Goal: Transaction & Acquisition: Book appointment/travel/reservation

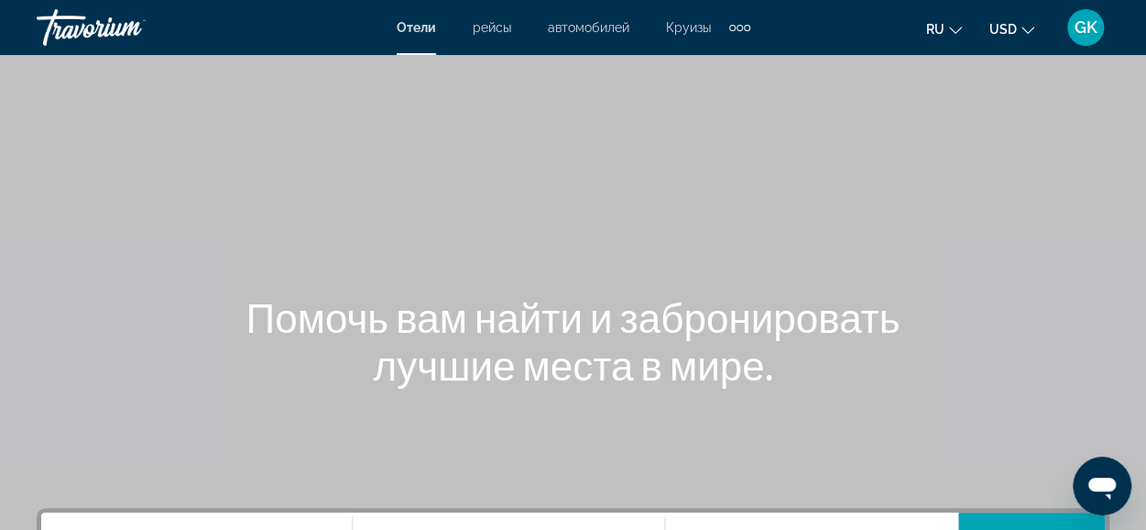
click at [683, 27] on span "Круизы" at bounding box center [688, 27] width 45 height 15
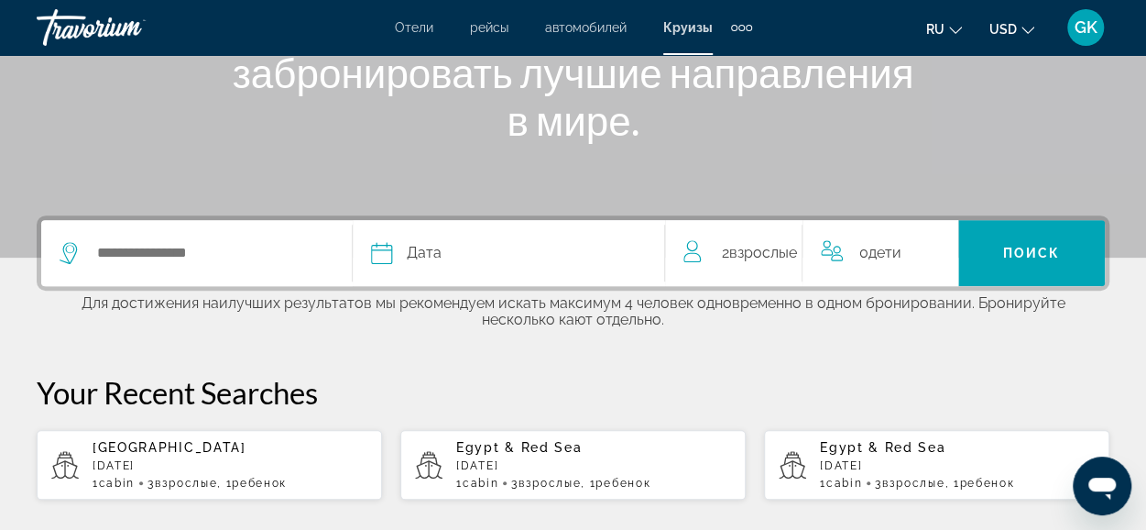
scroll to position [354, 0]
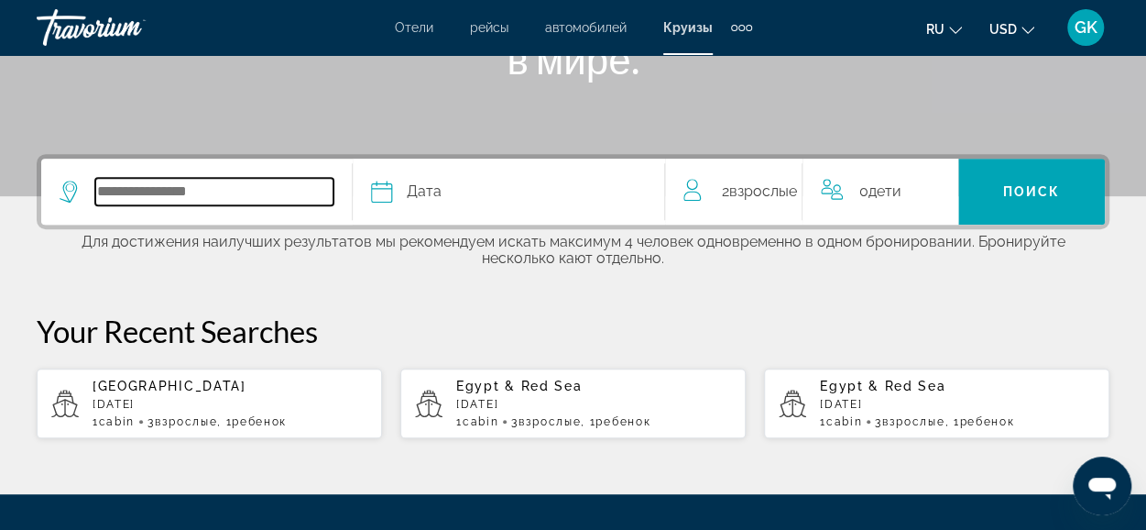
click at [188, 197] on input "Select cruise destination" at bounding box center [214, 191] width 238 height 27
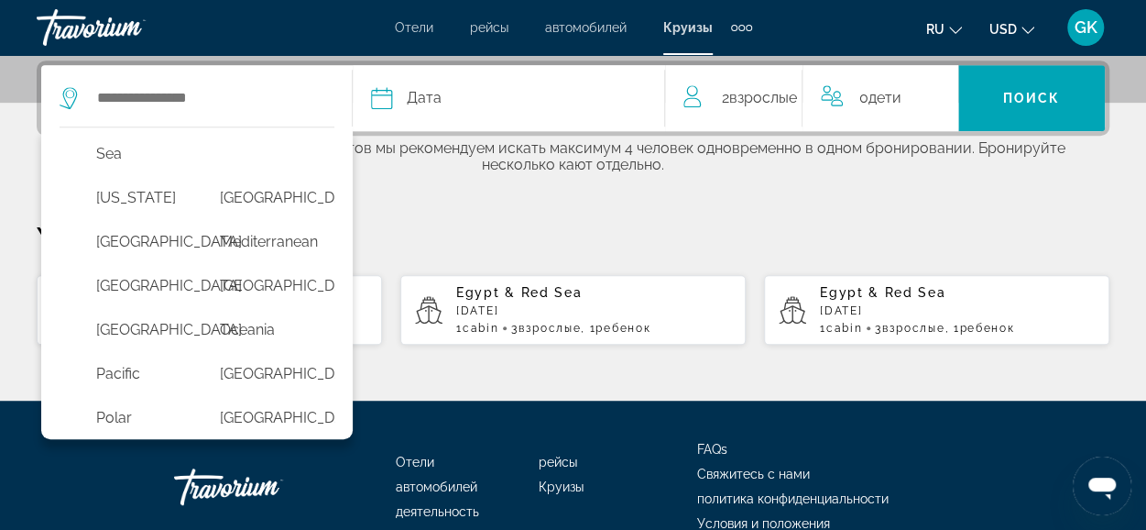
scroll to position [379, 0]
click at [280, 257] on button "Mediterranean" at bounding box center [263, 240] width 105 height 35
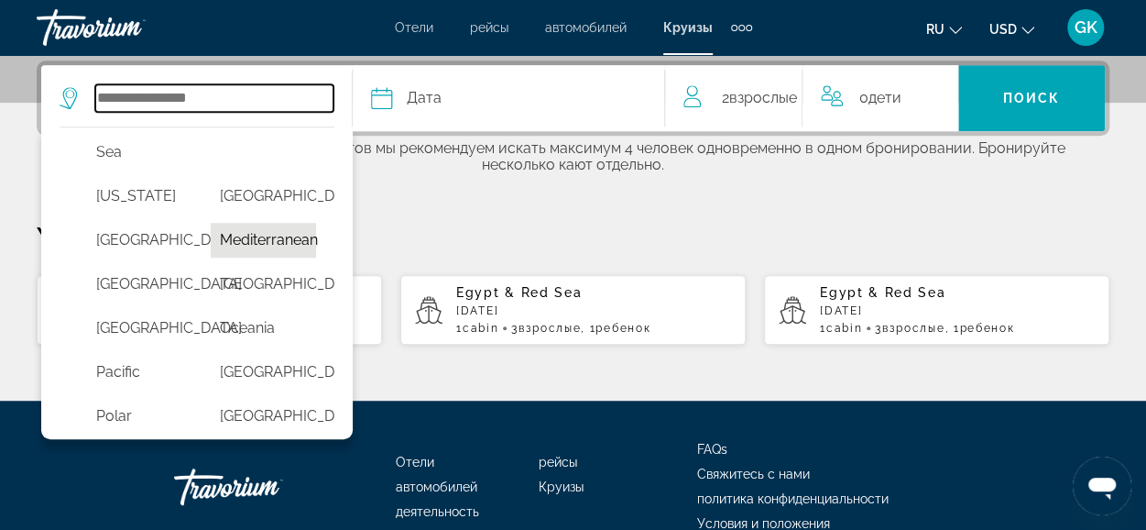
type input "**********"
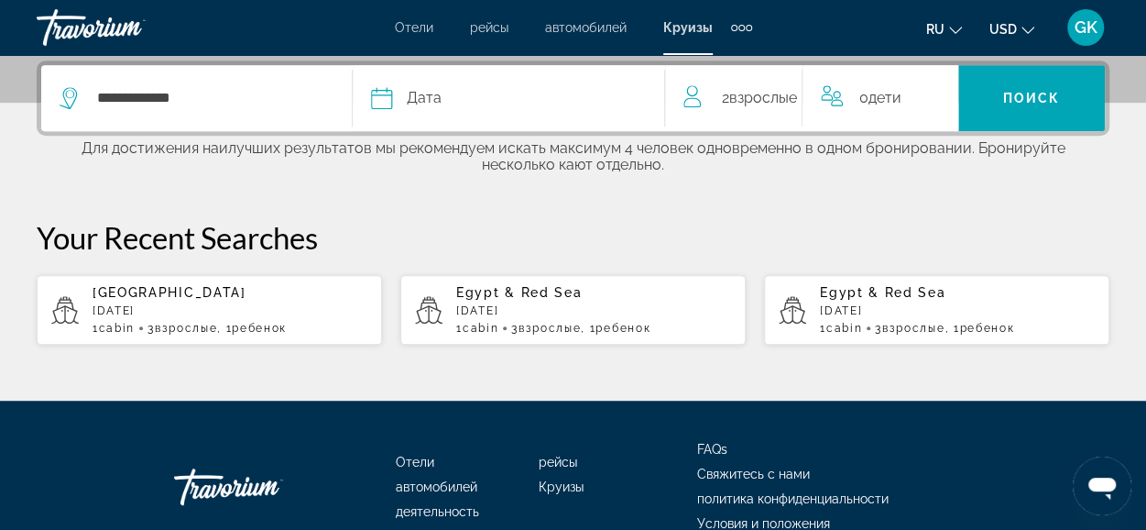
click at [439, 102] on span "Дата" at bounding box center [424, 98] width 35 height 26
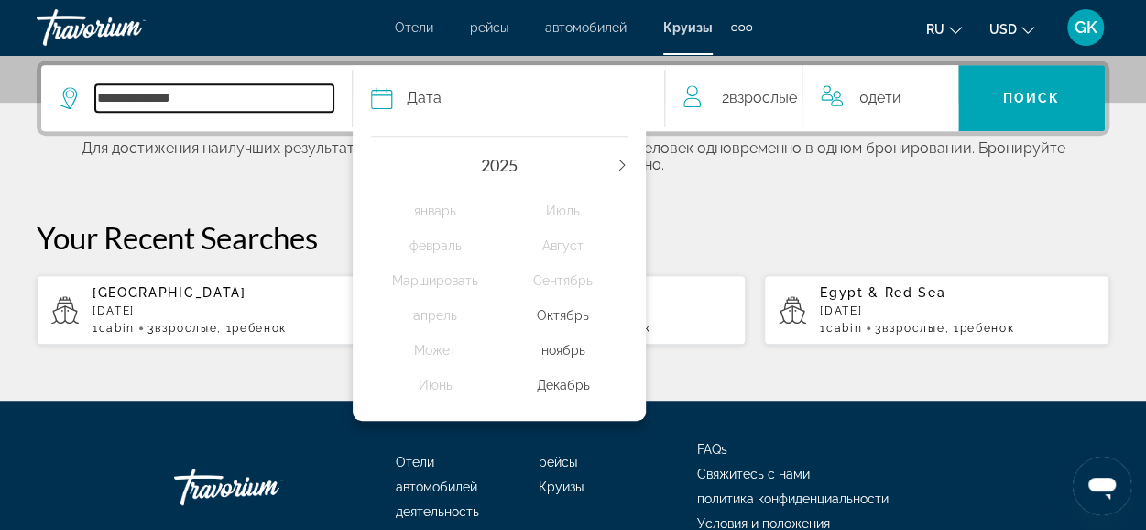
click at [183, 94] on input "**********" at bounding box center [214, 97] width 238 height 27
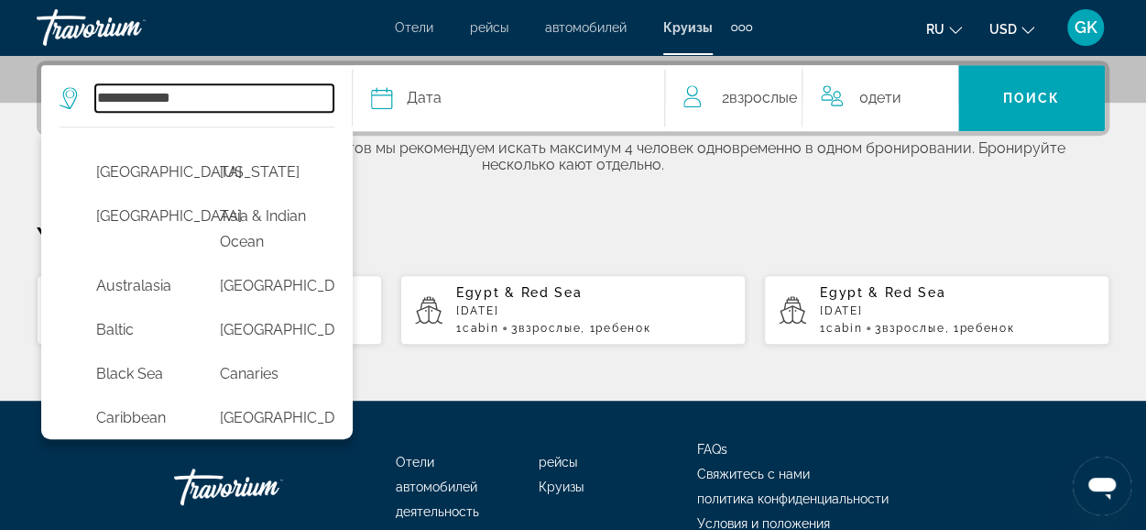
click at [176, 102] on input "**********" at bounding box center [214, 97] width 238 height 27
click at [194, 98] on input "**********" at bounding box center [214, 97] width 238 height 27
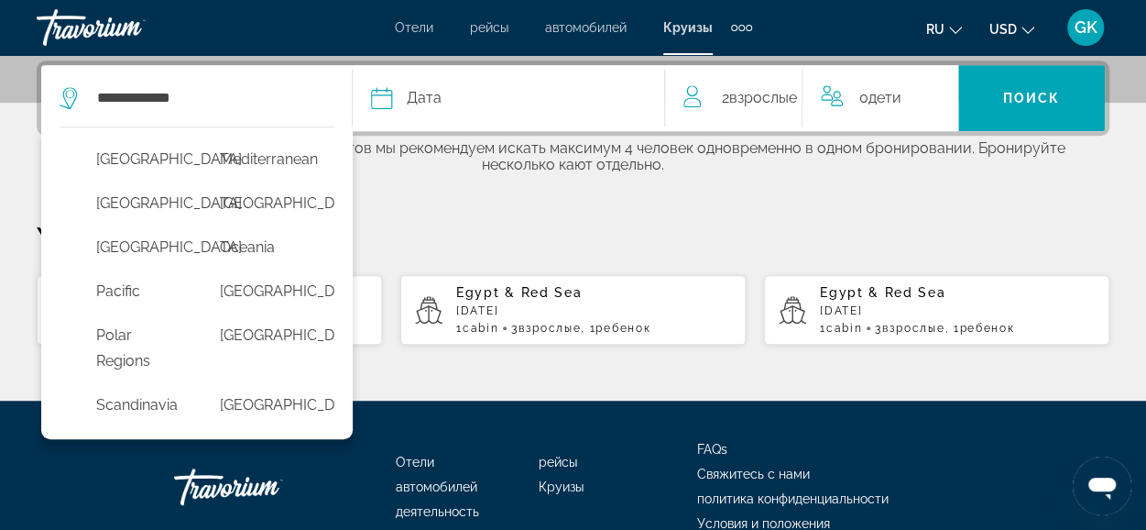
scroll to position [464, 0]
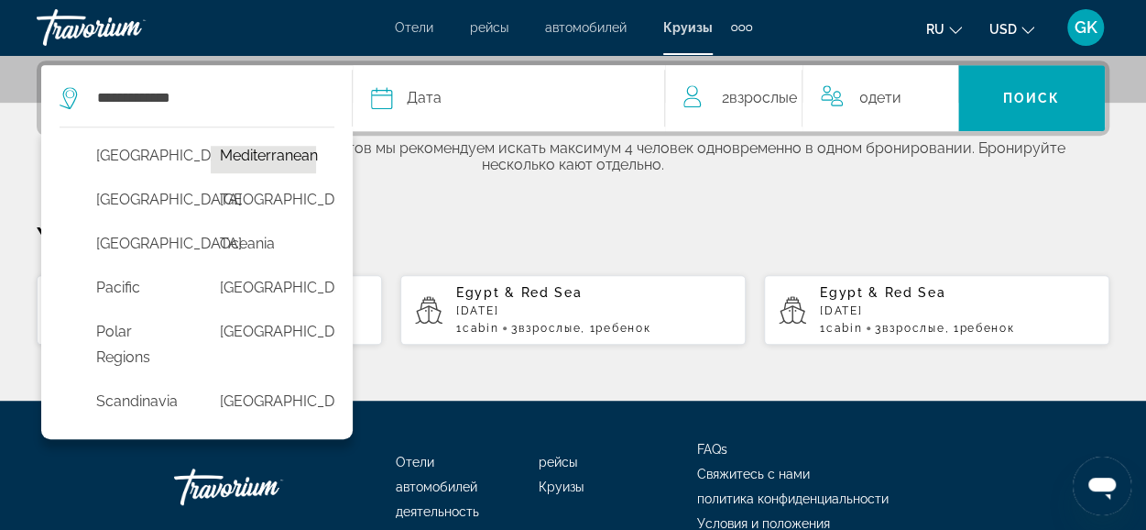
click at [282, 173] on button "Mediterranean" at bounding box center [263, 155] width 105 height 35
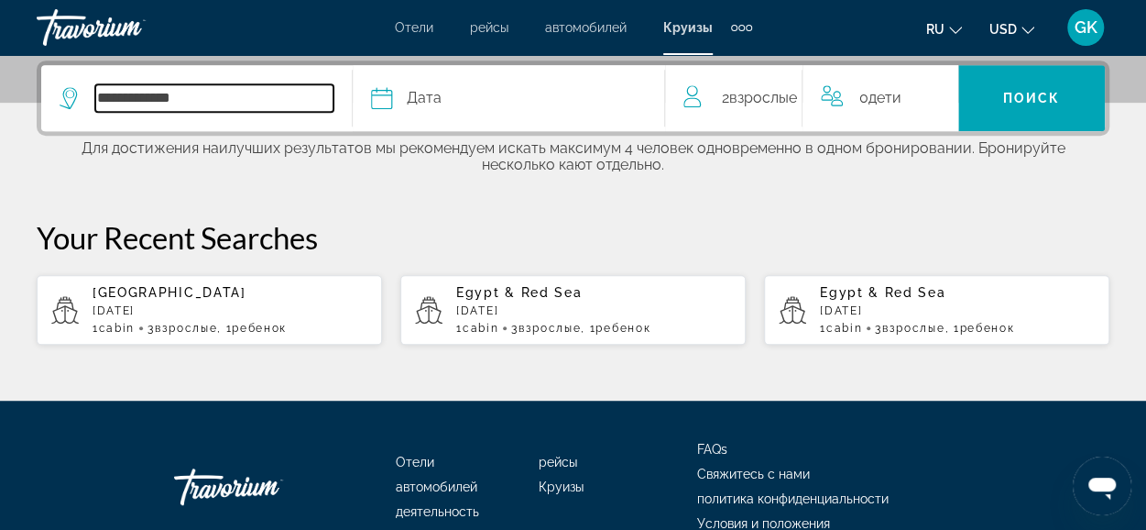
click at [218, 106] on input "**********" at bounding box center [214, 97] width 238 height 27
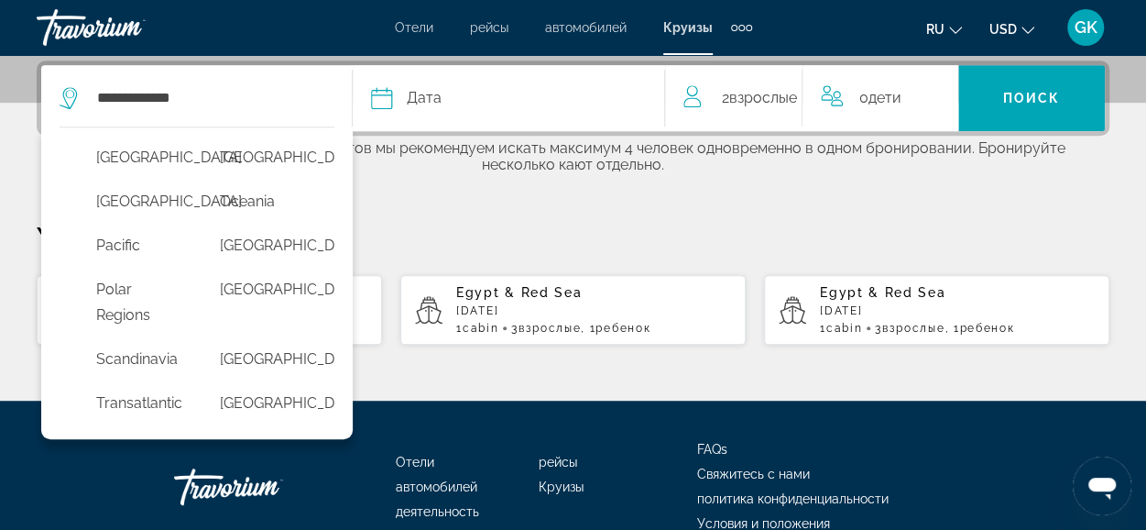
scroll to position [438, 0]
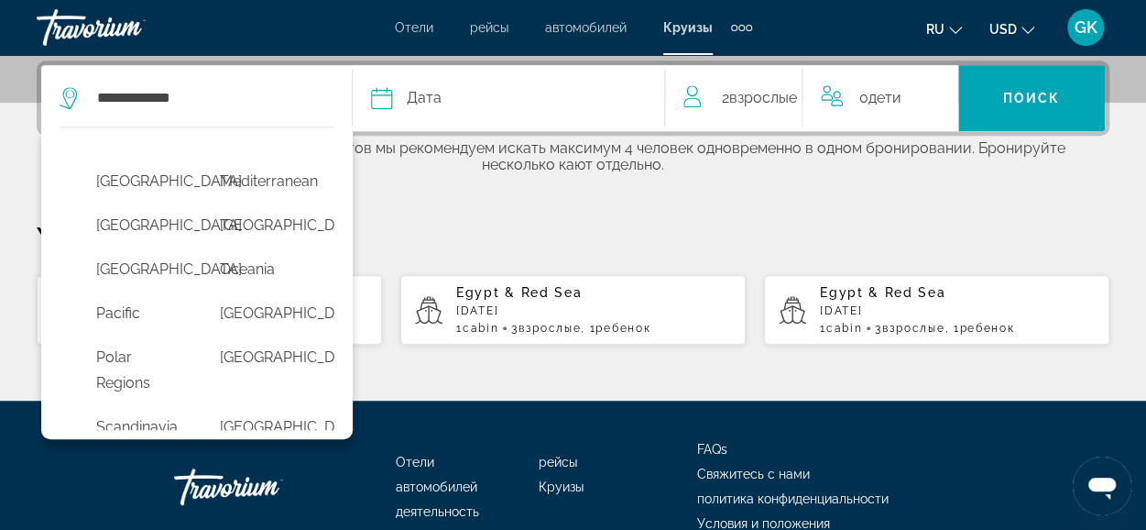
click at [1015, 54] on mat-toolbar "Отели рейсы автомобилей Круизы деятельность Отели рейсы автомобилей Круизы деят…" at bounding box center [573, 27] width 1146 height 55
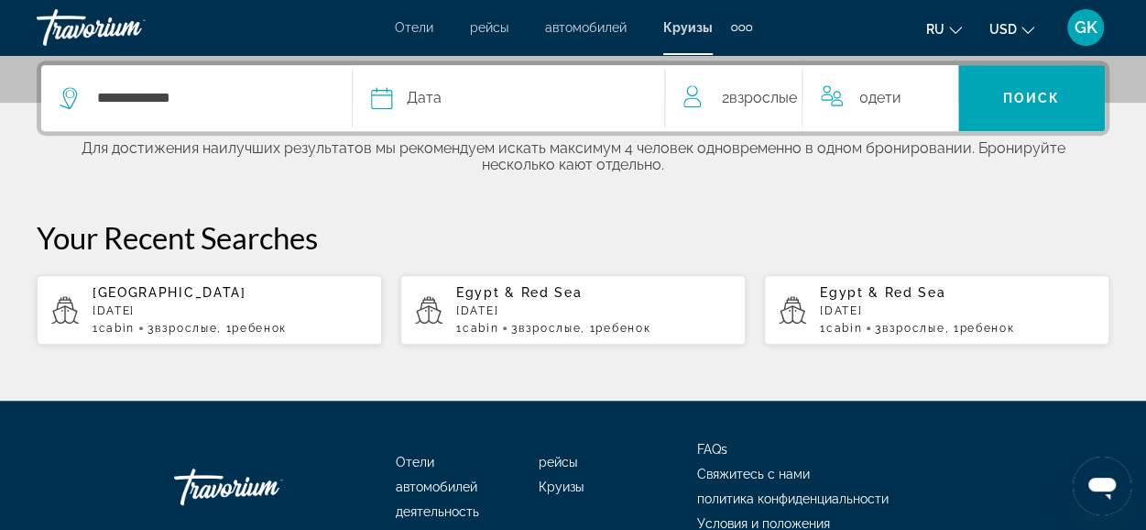
click at [956, 35] on button "ru English Español Français Italiano Português русский" at bounding box center [944, 29] width 36 height 27
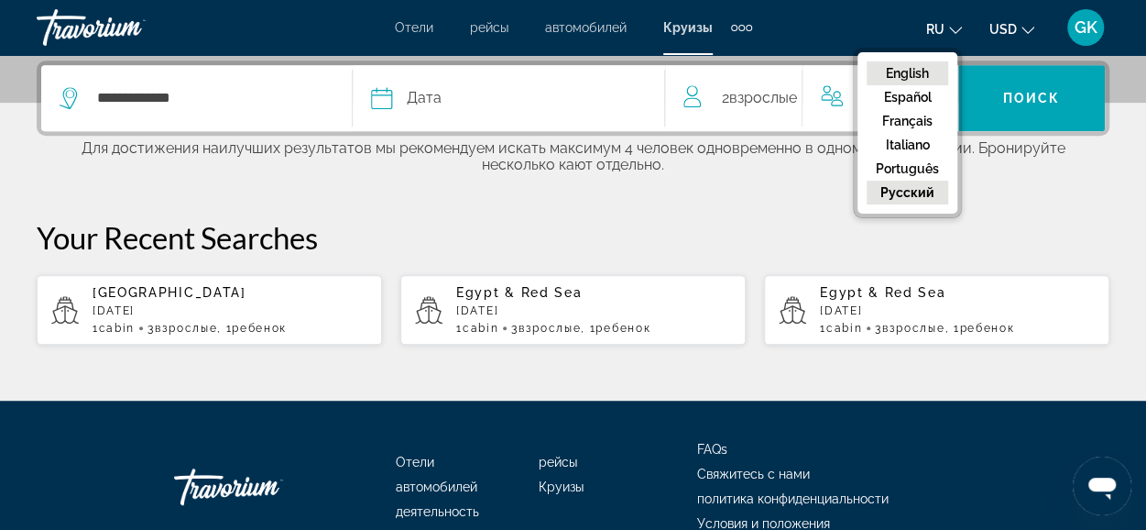
click at [919, 71] on button "English" at bounding box center [908, 73] width 82 height 24
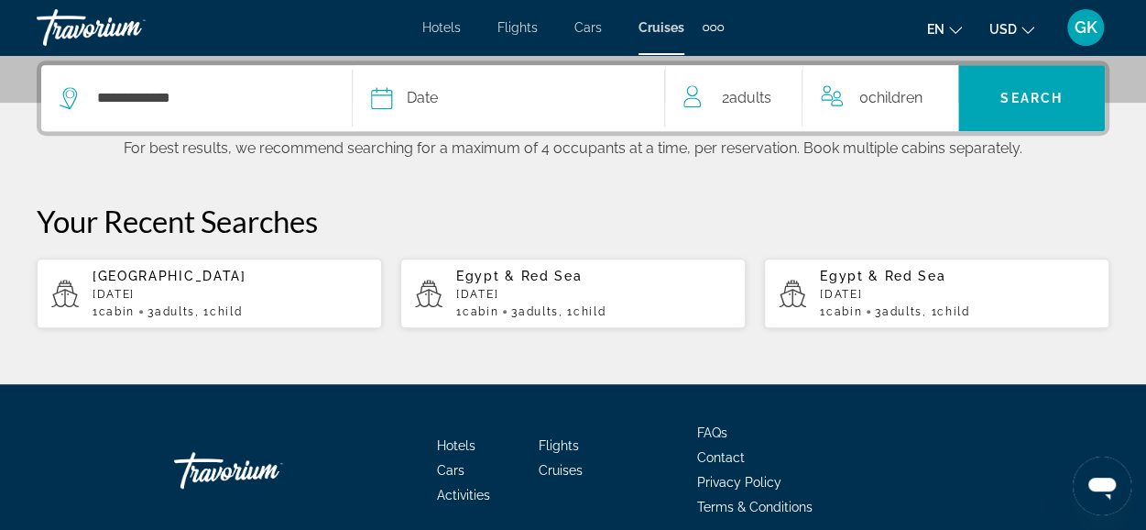
click at [158, 115] on div "**********" at bounding box center [197, 98] width 274 height 66
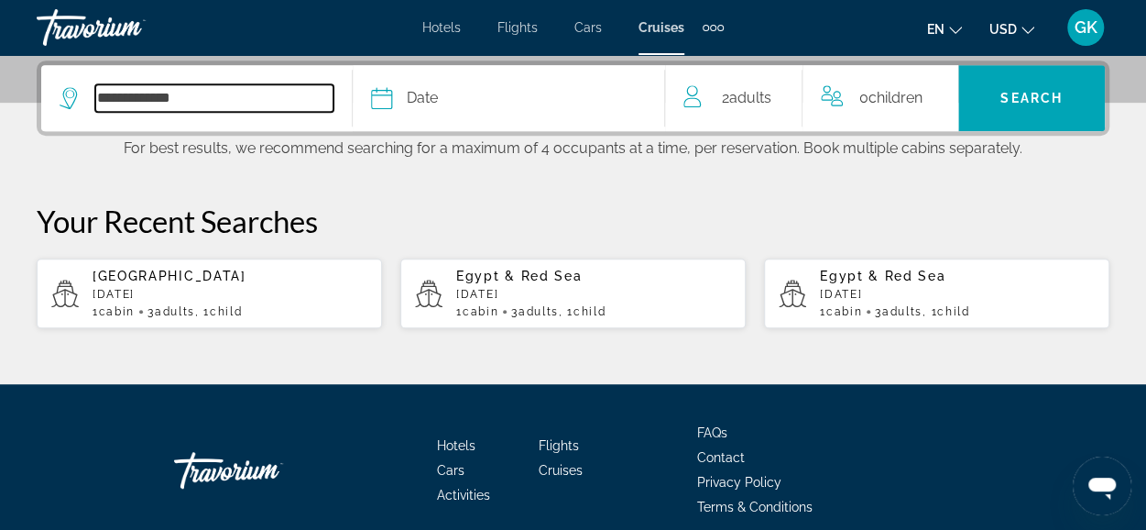
click at [158, 98] on input "**********" at bounding box center [214, 97] width 238 height 27
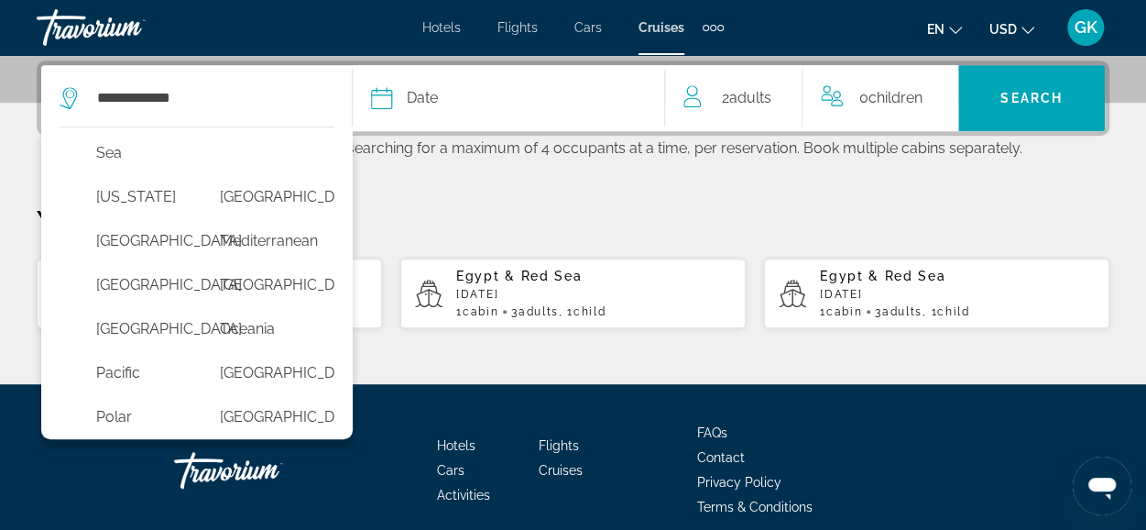
scroll to position [464, 0]
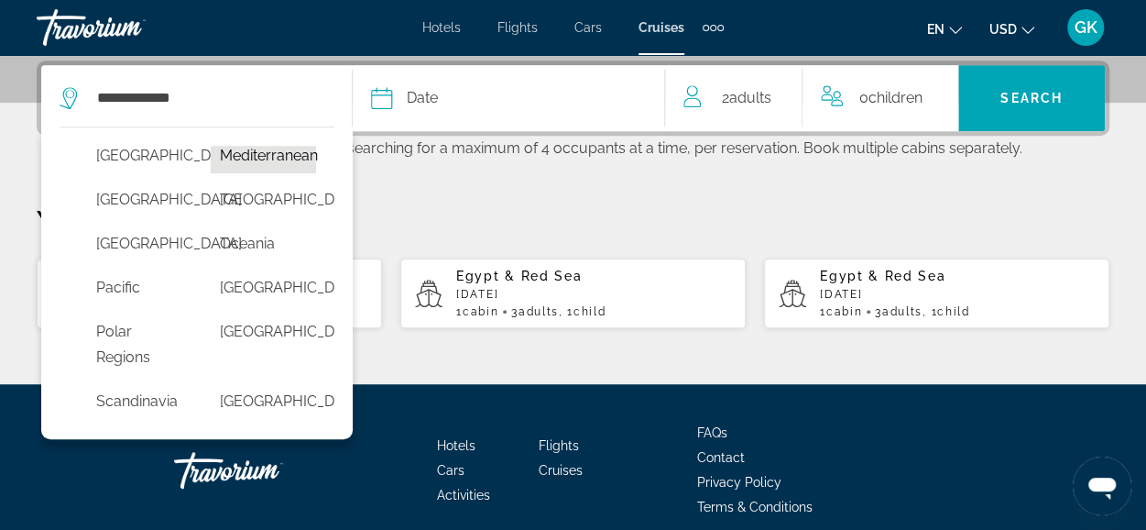
click at [220, 173] on button "Mediterranean" at bounding box center [263, 155] width 105 height 35
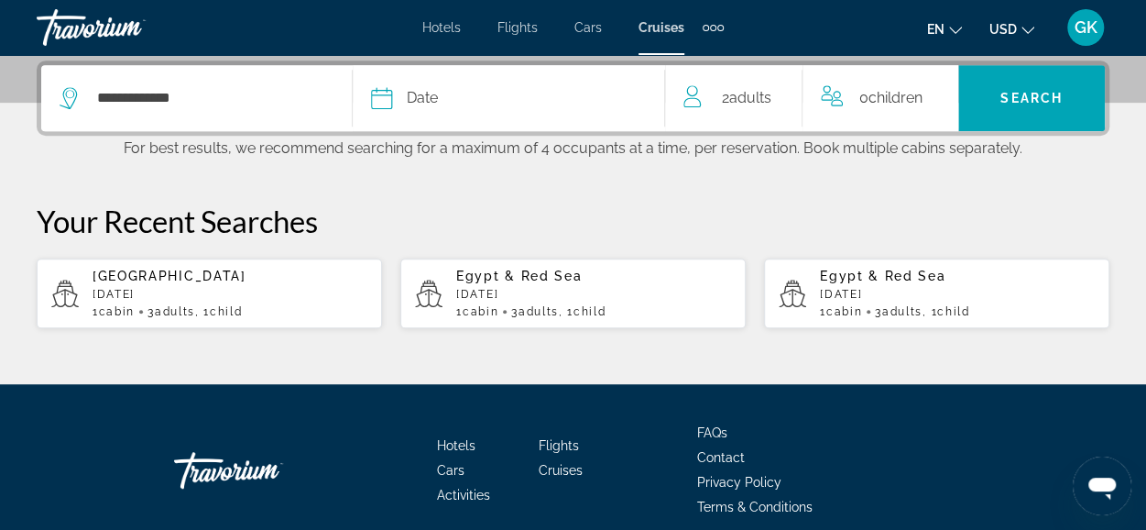
click at [459, 105] on div "Date" at bounding box center [508, 98] width 274 height 26
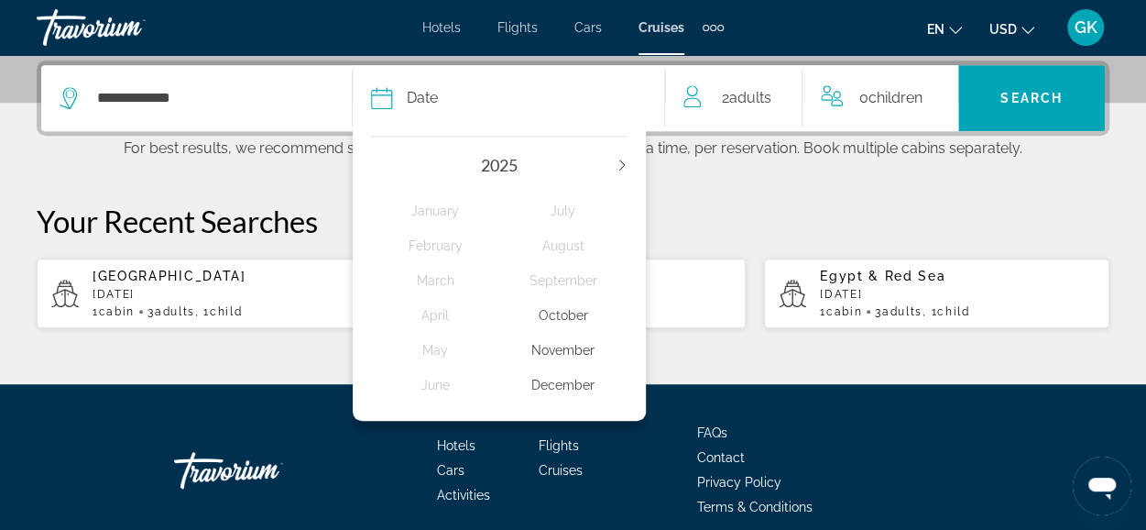
click at [618, 162] on icon "Next year" at bounding box center [622, 164] width 11 height 11
click at [442, 215] on div "January" at bounding box center [435, 210] width 128 height 33
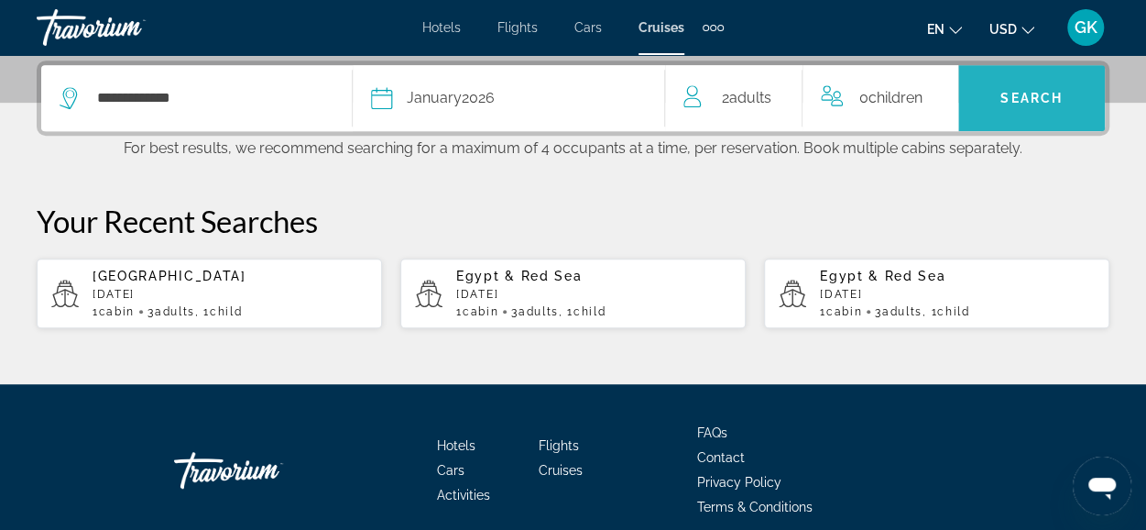
click at [1046, 100] on span "Search" at bounding box center [1031, 98] width 62 height 15
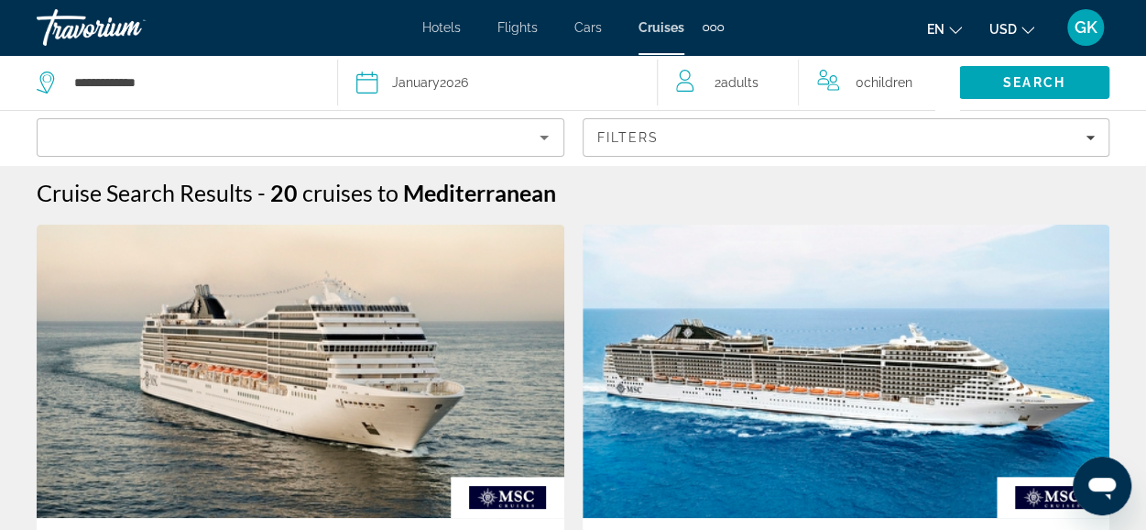
scroll to position [37, 0]
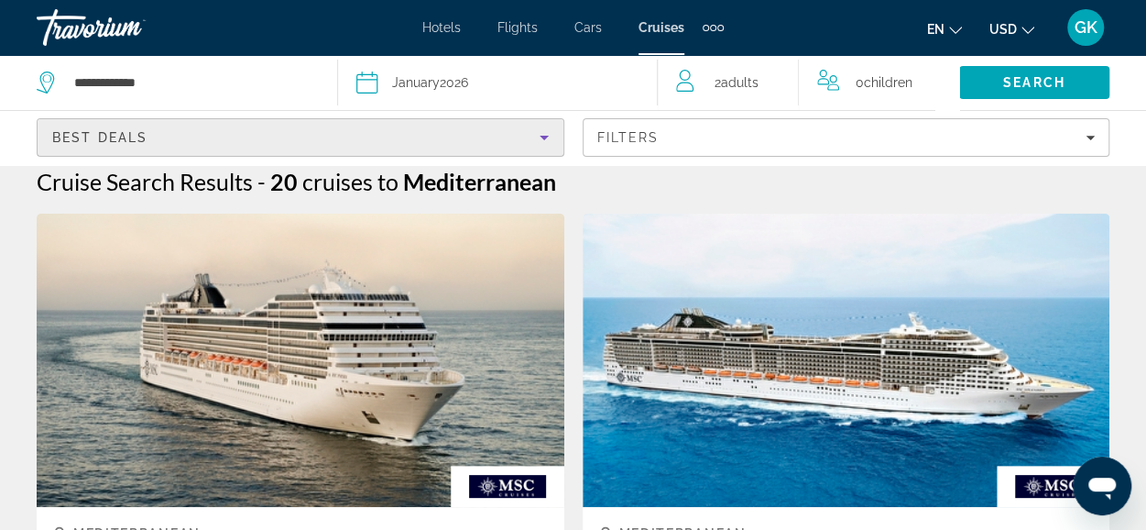
click at [550, 140] on icon "Sort by" at bounding box center [544, 137] width 22 height 22
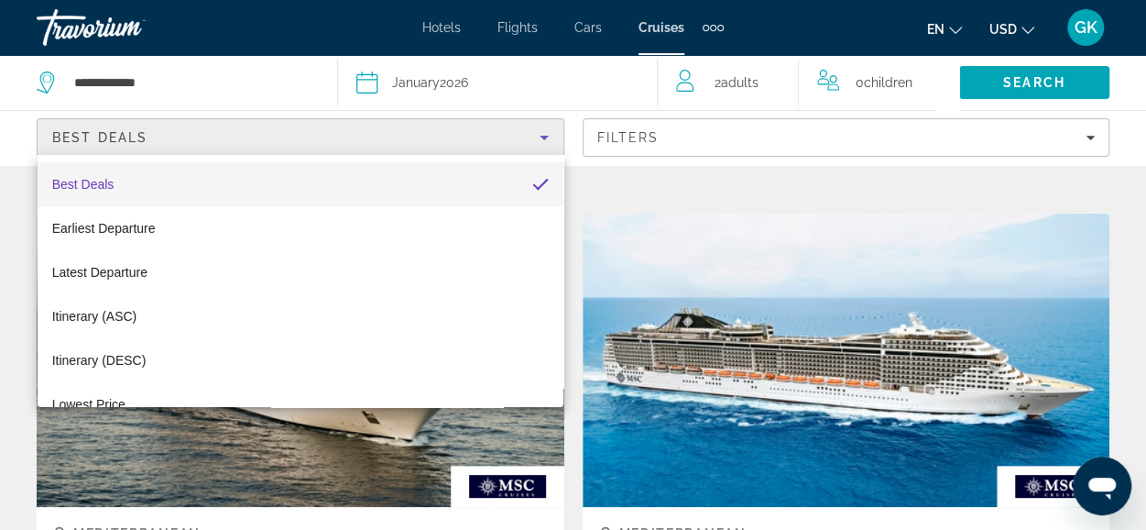
click at [1090, 138] on div at bounding box center [573, 265] width 1146 height 530
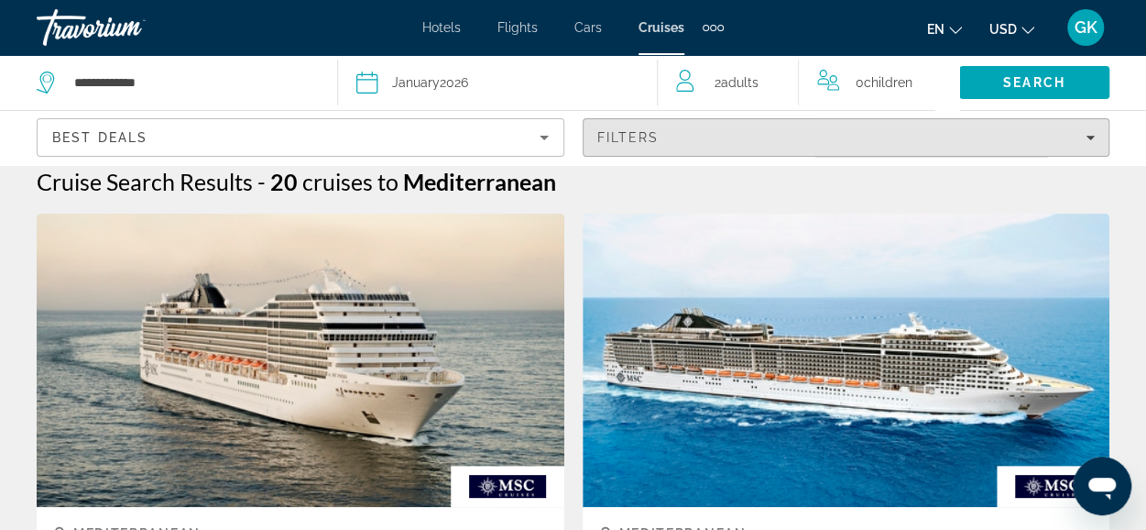
click at [1090, 138] on icon "Filters" at bounding box center [1090, 138] width 9 height 5
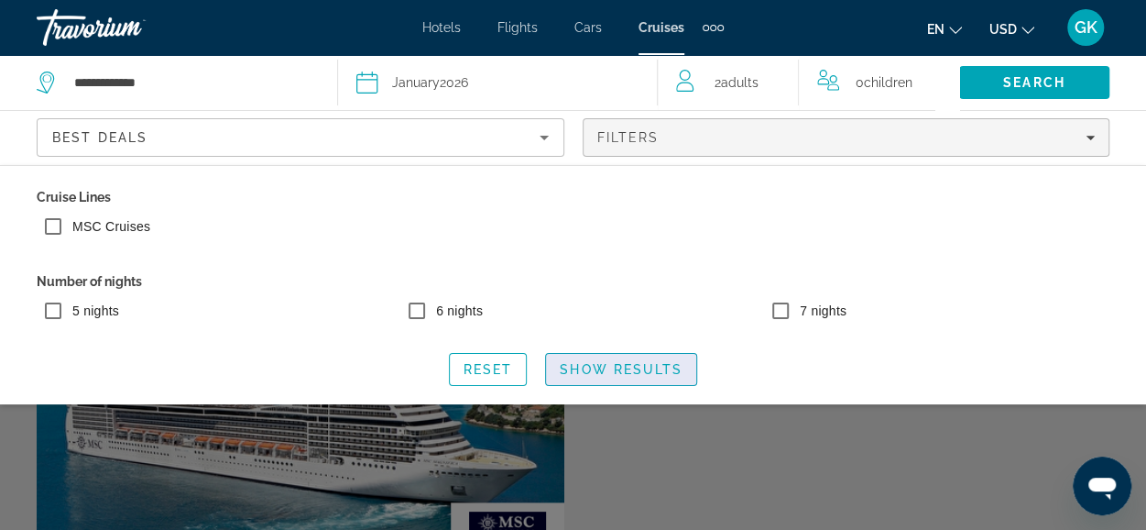
click at [637, 369] on span "Show Results" at bounding box center [621, 369] width 123 height 15
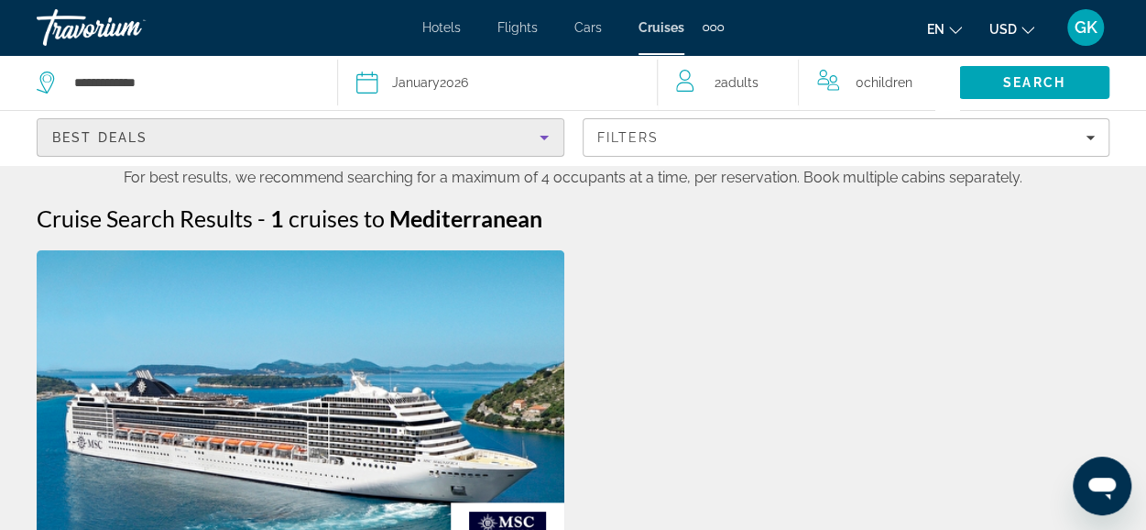
click at [541, 142] on icon "Sort by" at bounding box center [544, 137] width 22 height 22
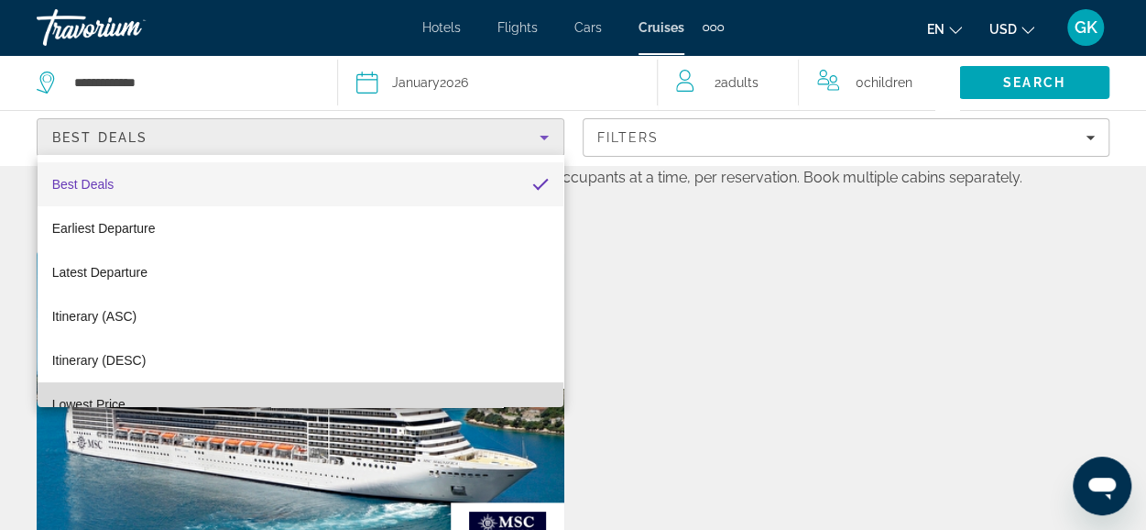
click at [363, 391] on mat-option "Lowest Price" at bounding box center [301, 404] width 526 height 44
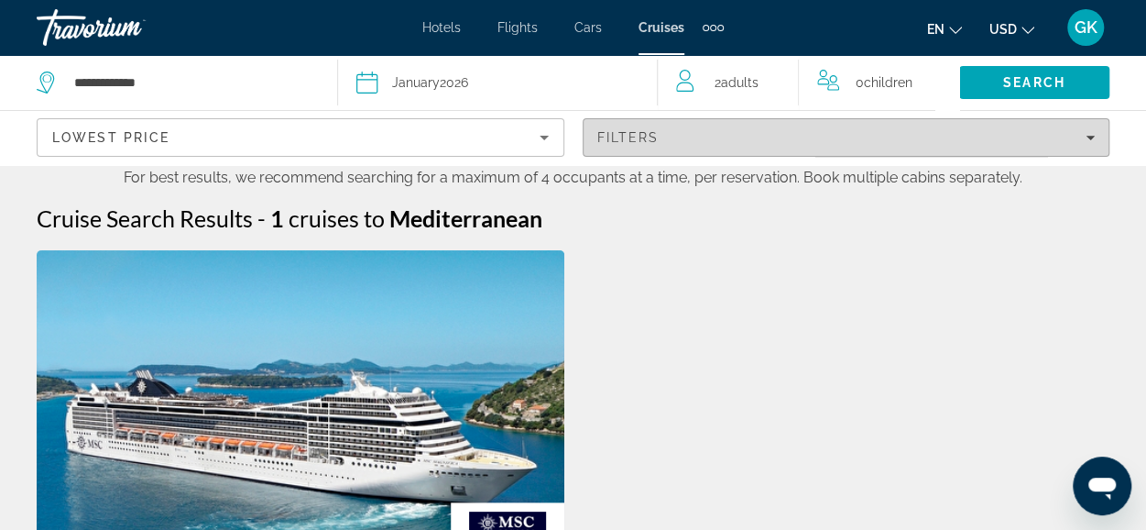
click at [1072, 137] on div "Filters" at bounding box center [846, 137] width 498 height 15
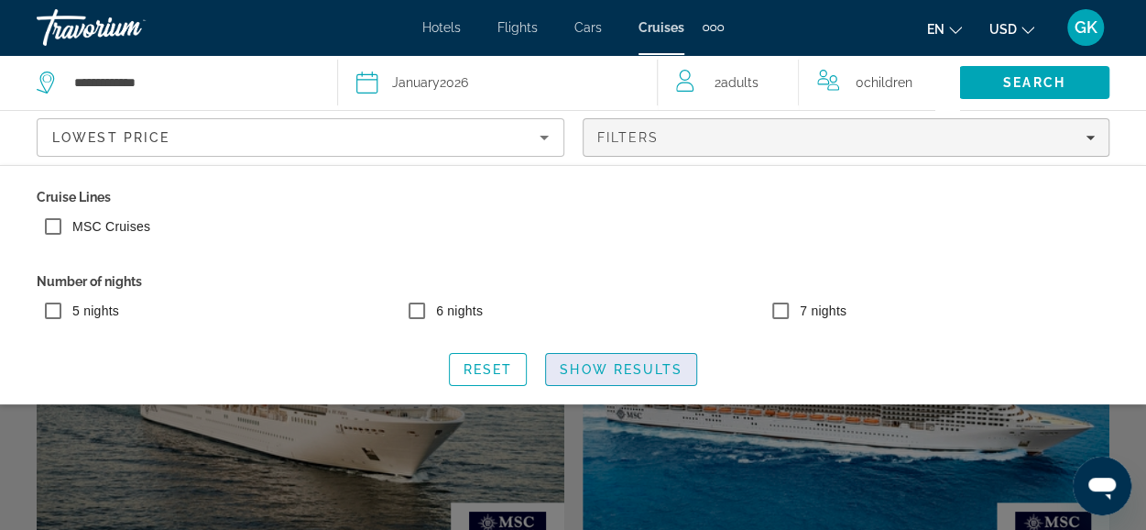
click at [621, 366] on span "Show Results" at bounding box center [621, 369] width 123 height 15
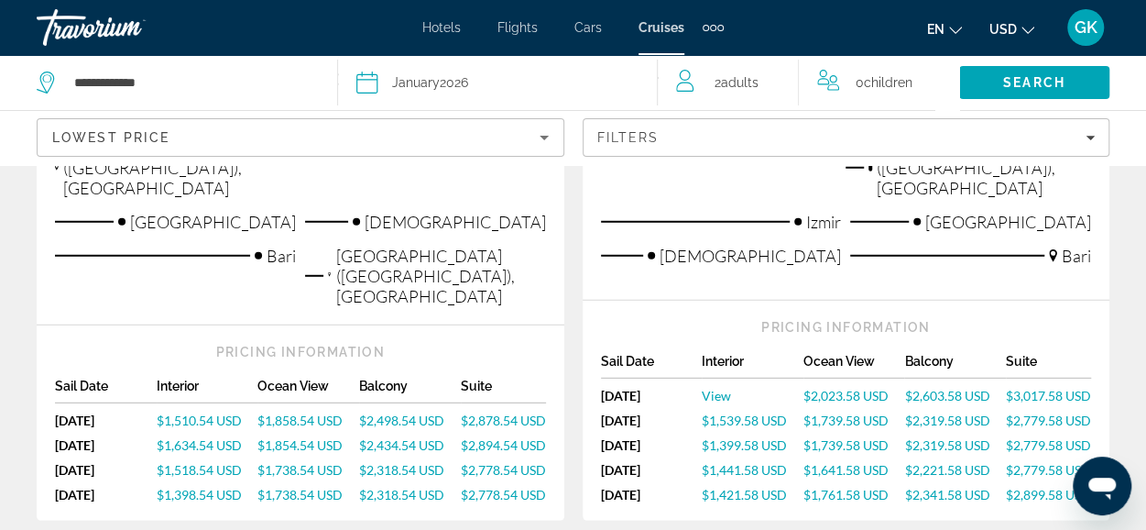
scroll to position [2432, 0]
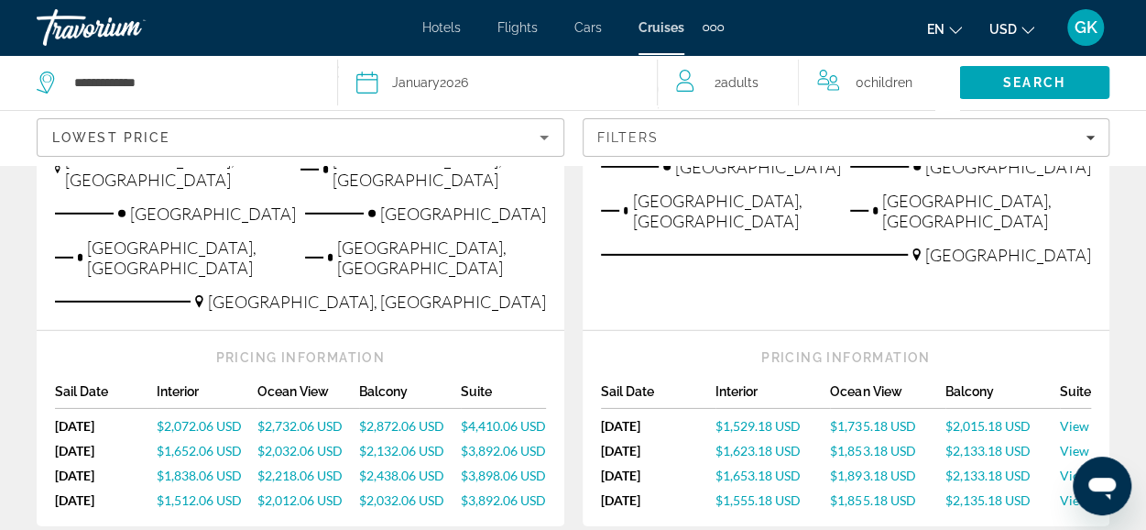
scroll to position [2670, 0]
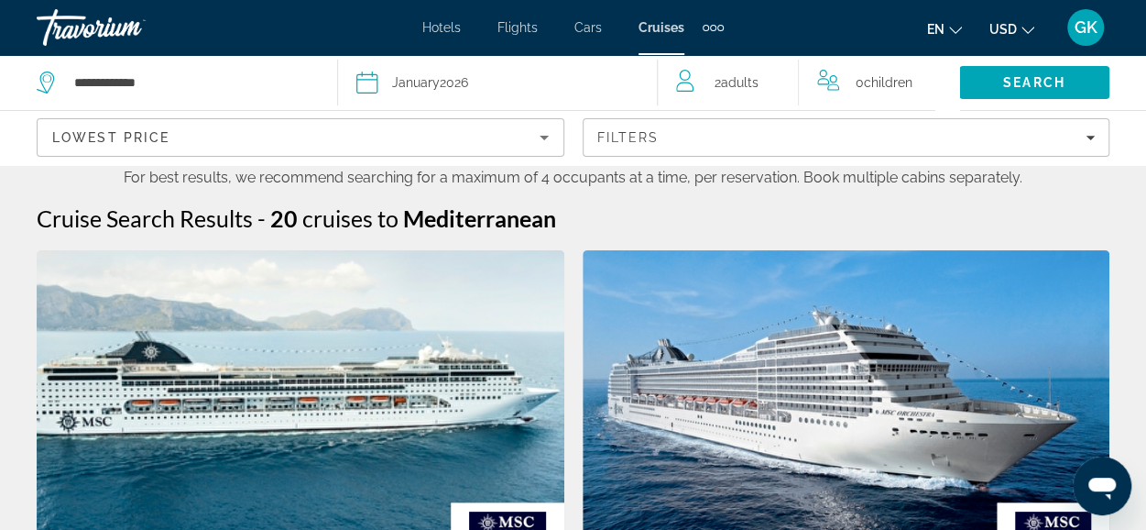
drag, startPoint x: 601, startPoint y: 374, endPoint x: 981, endPoint y: 210, distance: 414.1
click at [981, 210] on div "Cruise Search Results - 20 cruises to [GEOGRAPHIC_DATA]" at bounding box center [573, 217] width 1073 height 27
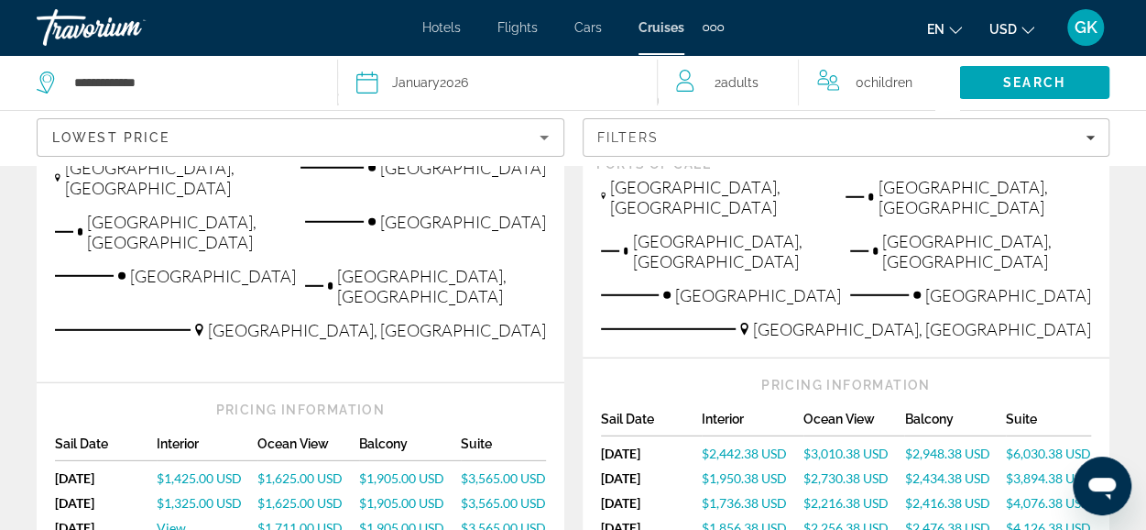
scroll to position [2514, 0]
